Goal: Transaction & Acquisition: Purchase product/service

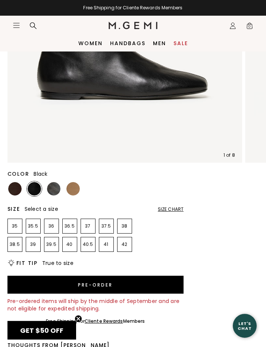
scroll to position [176, 0]
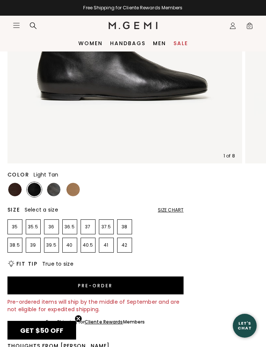
click at [75, 189] on img at bounding box center [72, 189] width 13 height 13
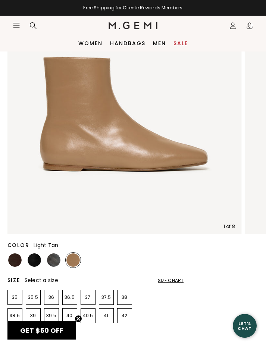
scroll to position [105, 0]
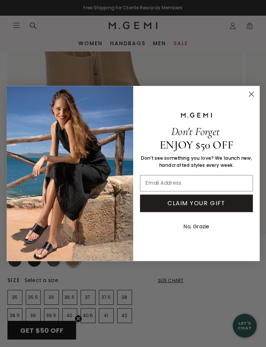
click at [252, 96] on circle "Close dialog" at bounding box center [251, 94] width 11 height 11
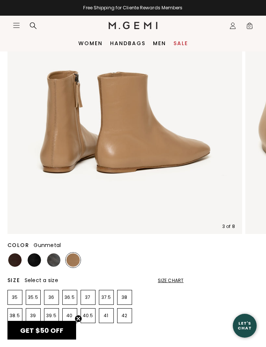
click at [56, 258] on img at bounding box center [53, 260] width 13 height 13
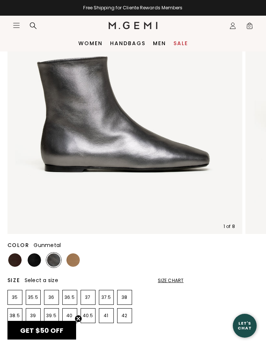
click at [35, 261] on img at bounding box center [34, 260] width 13 height 13
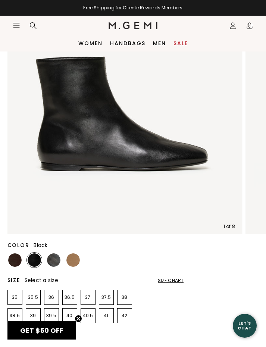
click at [17, 260] on img at bounding box center [14, 260] width 13 height 13
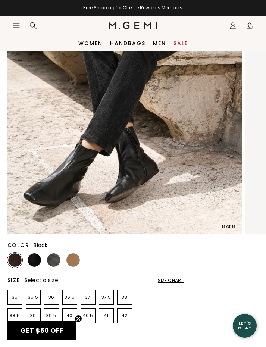
click at [37, 257] on img at bounding box center [34, 260] width 13 height 13
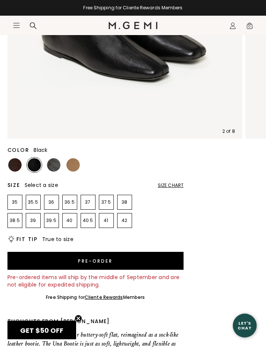
scroll to position [200, 0]
click at [53, 221] on p "39.5" at bounding box center [51, 221] width 14 height 6
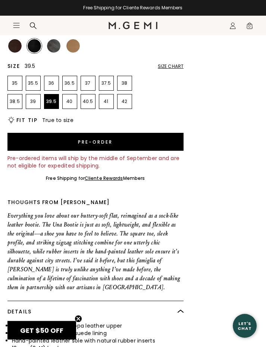
scroll to position [319, 0]
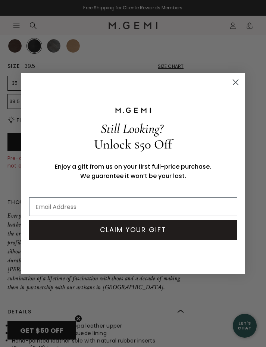
click at [236, 89] on circle "Close dialog" at bounding box center [235, 82] width 12 height 12
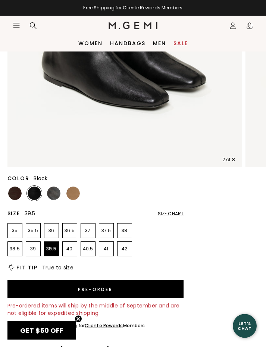
scroll to position [161, 0]
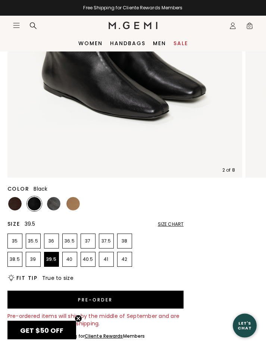
click at [233, 25] on icon at bounding box center [233, 24] width 3 height 3
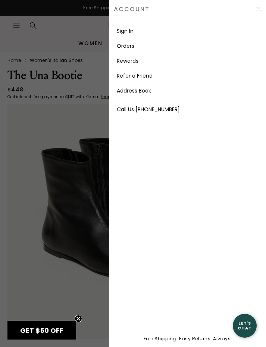
click at [131, 30] on link "Sign In" at bounding box center [125, 30] width 17 height 7
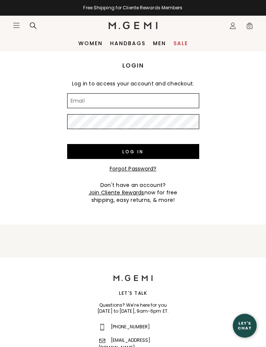
click at [148, 100] on input "Email" at bounding box center [133, 100] width 132 height 15
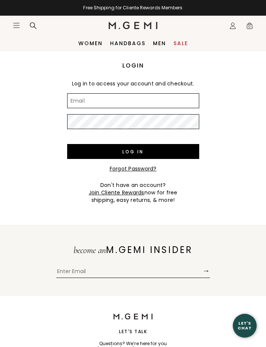
type input "susan.blackburn@comcast.net"
click at [133, 152] on input "Log in" at bounding box center [133, 151] width 132 height 15
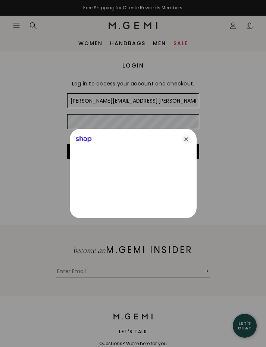
click at [188, 140] on icon "Close" at bounding box center [186, 139] width 9 height 9
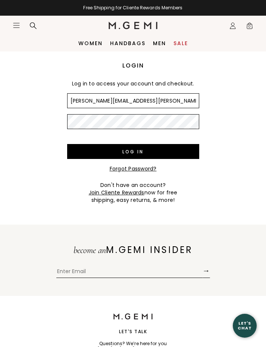
click at [154, 153] on input "Log in" at bounding box center [133, 151] width 132 height 15
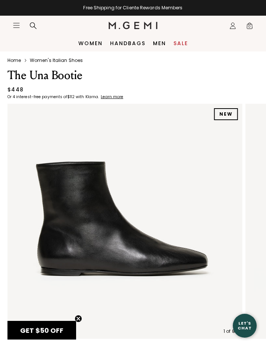
click at [231, 26] on icon "Icons/20x20/profile@2x" at bounding box center [232, 25] width 7 height 7
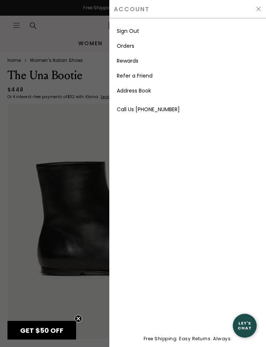
click at [50, 280] on div at bounding box center [133, 173] width 266 height 347
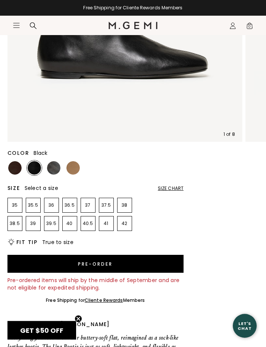
scroll to position [197, 0]
click at [56, 225] on p "39.5" at bounding box center [51, 224] width 14 height 6
click at [127, 261] on button "Pre-order" at bounding box center [95, 264] width 177 height 18
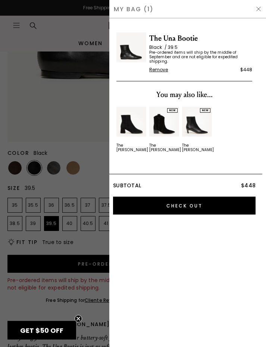
click at [195, 199] on input "Check Out" at bounding box center [184, 206] width 143 height 18
